Goal: Complete application form

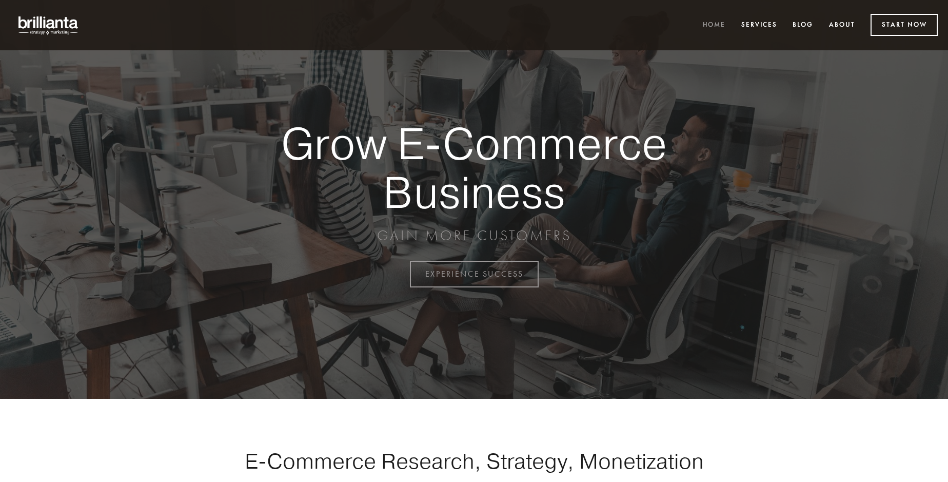
scroll to position [2689, 0]
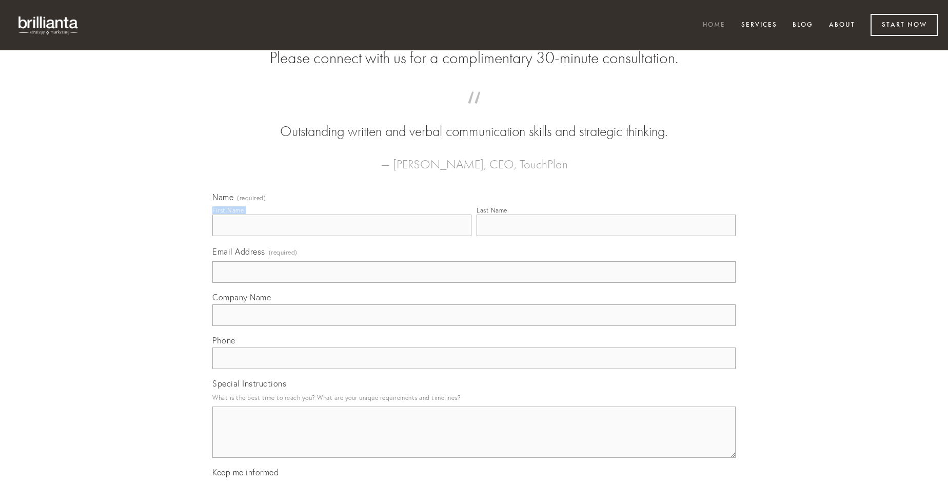
type input "[PERSON_NAME]"
click at [606, 236] on input "Last Name" at bounding box center [606, 225] width 259 height 22
type input "[PERSON_NAME]"
click at [474, 283] on input "Email Address (required)" at bounding box center [473, 272] width 523 height 22
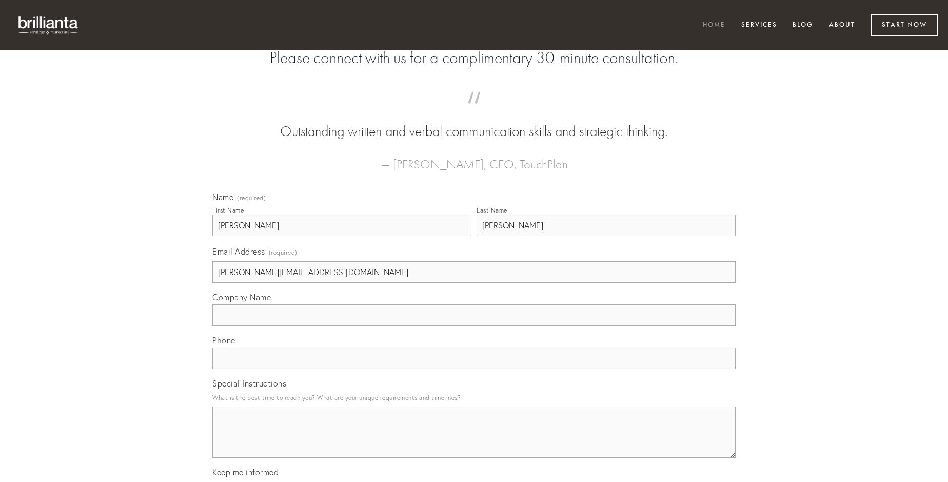
type input "[PERSON_NAME][EMAIL_ADDRESS][DOMAIN_NAME]"
click at [474, 326] on input "Company Name" at bounding box center [473, 315] width 523 height 22
type input "attonbitus"
click at [474, 369] on input "text" at bounding box center [473, 358] width 523 height 22
click at [474, 441] on textarea "Special Instructions" at bounding box center [473, 431] width 523 height 51
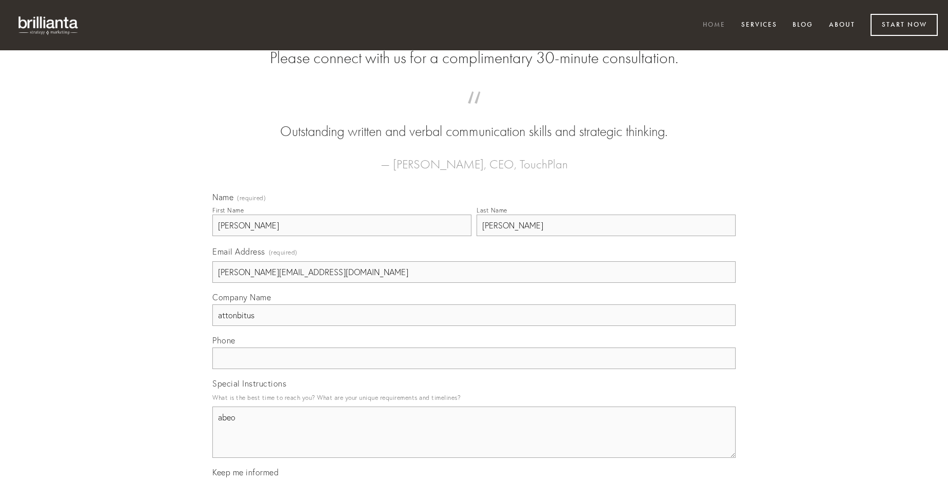
type textarea "abeo"
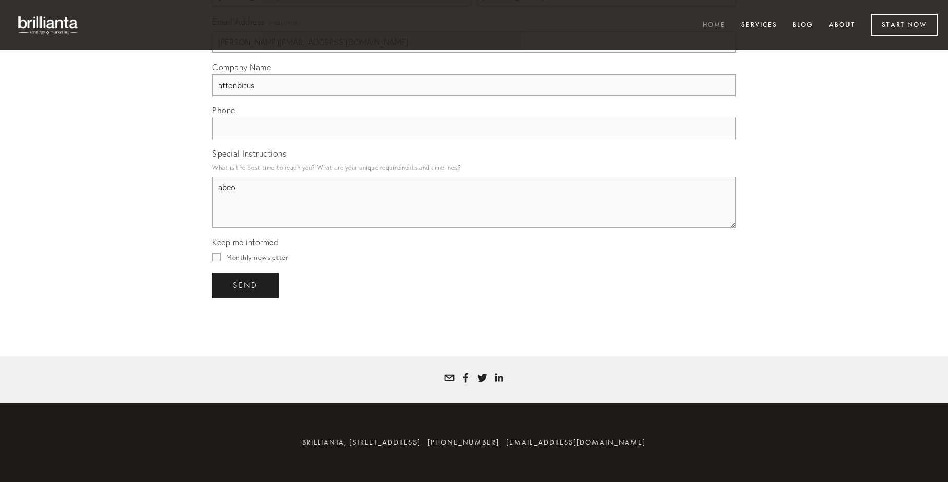
click at [246, 285] on span "send" at bounding box center [245, 285] width 25 height 9
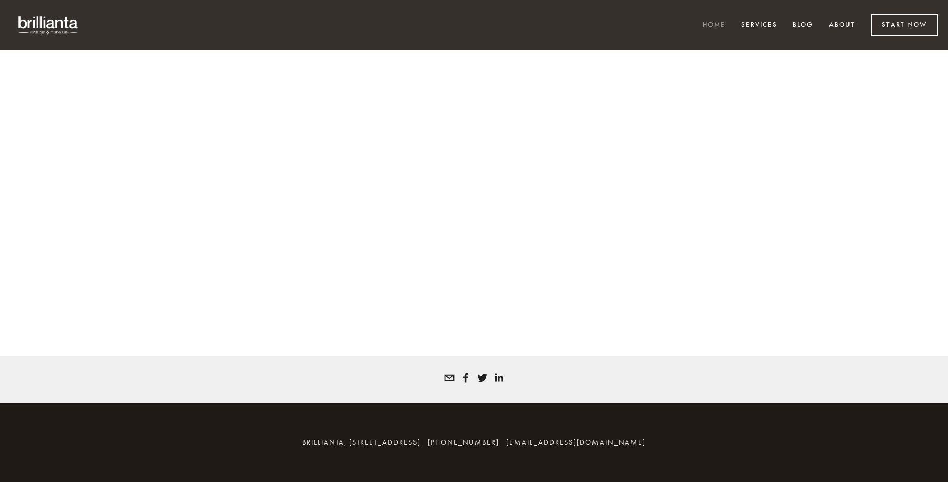
scroll to position [2676, 0]
